Goal: Information Seeking & Learning: Learn about a topic

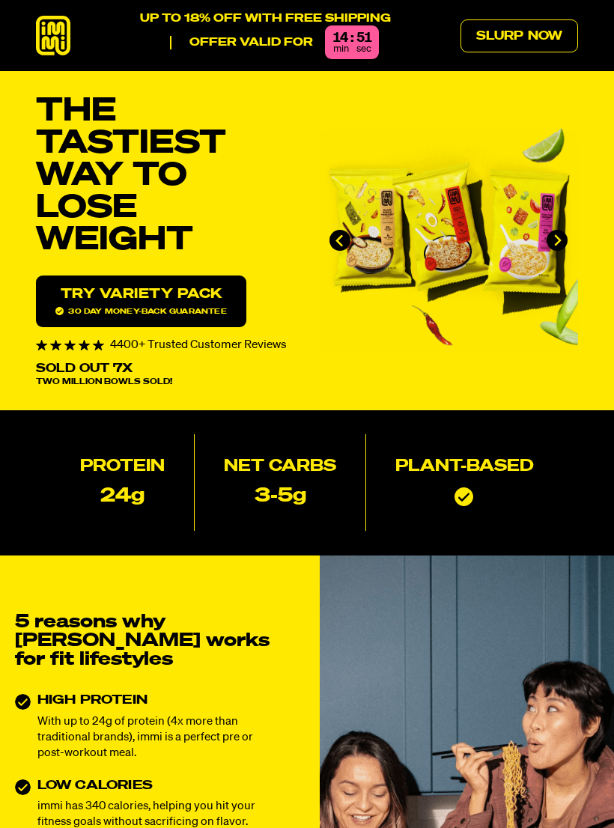
click at [149, 779] on h3 "LOW CALORIES" at bounding box center [158, 785] width 242 height 13
click at [582, 1] on header "UP TO 18% OFF WITH FREE SHIPPING Offer valid for 14 : 47 min sec Slurp Now" at bounding box center [307, 35] width 614 height 71
